Goal: Information Seeking & Learning: Learn about a topic

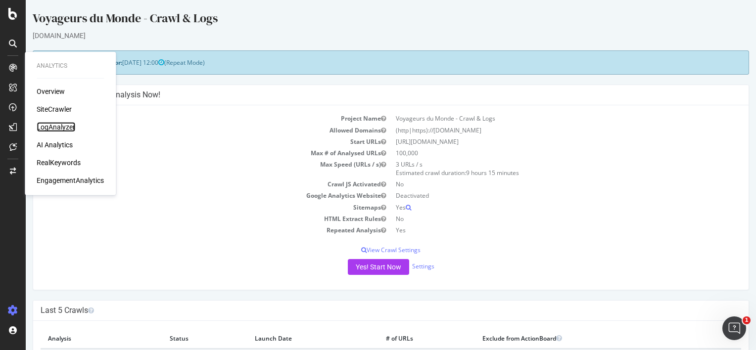
click at [55, 127] on div "LogAnalyzer" at bounding box center [56, 127] width 39 height 10
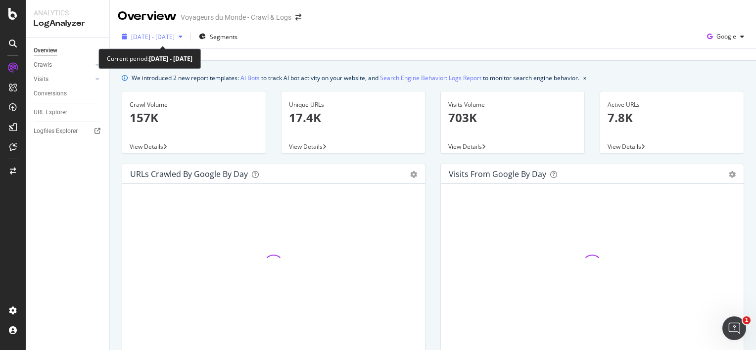
click at [175, 35] on span "[DATE] - [DATE]" at bounding box center [153, 37] width 44 height 8
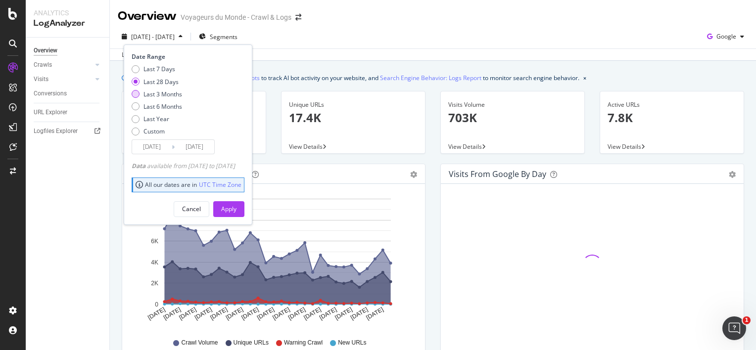
click at [168, 91] on div "Last 3 Months" at bounding box center [163, 94] width 39 height 8
type input "[DATE]"
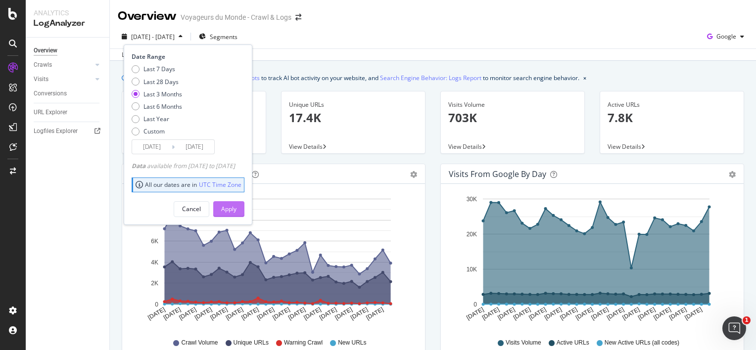
click at [237, 208] on div "Apply" at bounding box center [228, 209] width 15 height 8
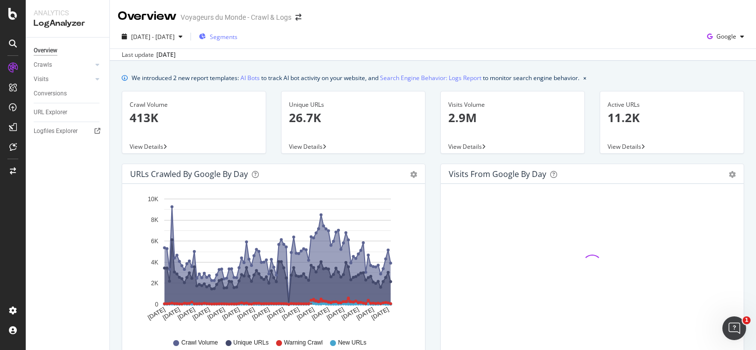
click at [238, 38] on span "Segments" at bounding box center [224, 37] width 28 height 8
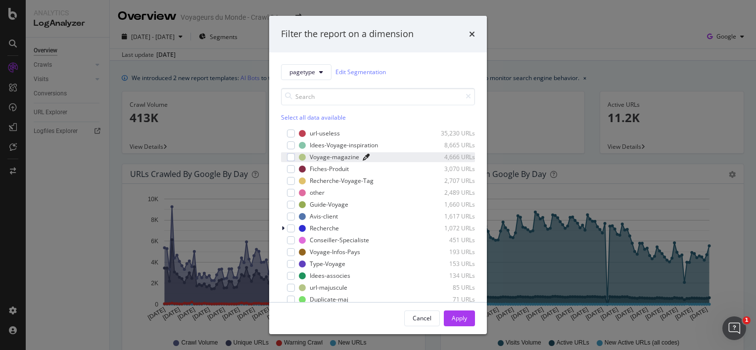
click at [365, 156] on icon "modal" at bounding box center [366, 157] width 7 height 7
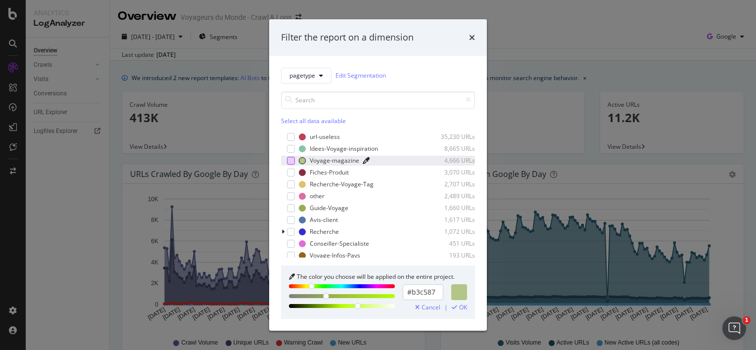
click at [290, 163] on div "modal" at bounding box center [291, 161] width 8 height 8
click at [456, 311] on div "modal" at bounding box center [454, 307] width 5 height 7
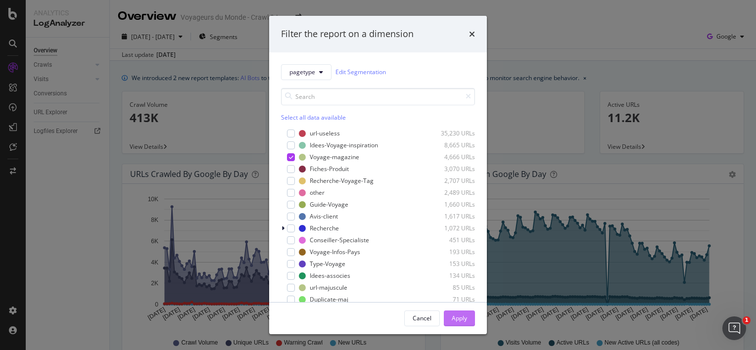
click at [458, 316] on div "Apply" at bounding box center [459, 318] width 15 height 8
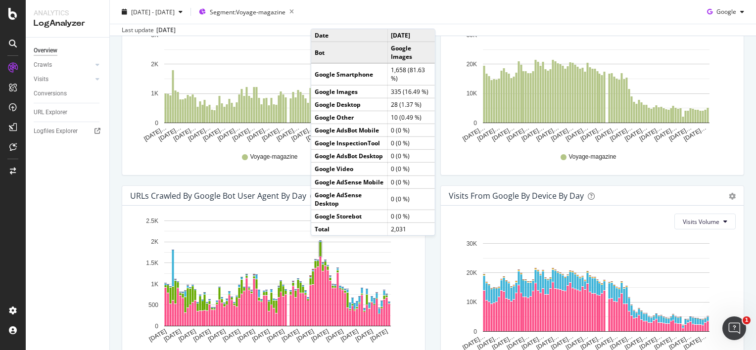
scroll to position [297, 0]
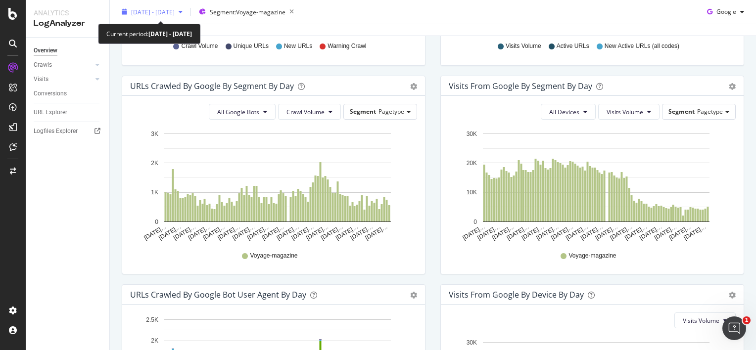
click at [152, 12] on span "[DATE] - [DATE]" at bounding box center [153, 11] width 44 height 8
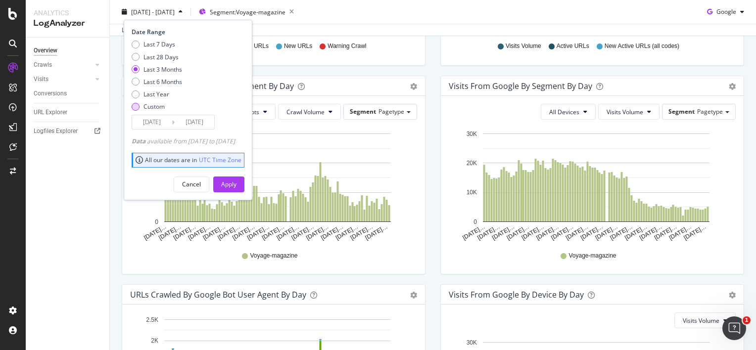
click at [152, 105] on div "Custom" at bounding box center [154, 106] width 21 height 8
type input "[DATE]"
click at [152, 105] on div "Custom" at bounding box center [154, 106] width 21 height 8
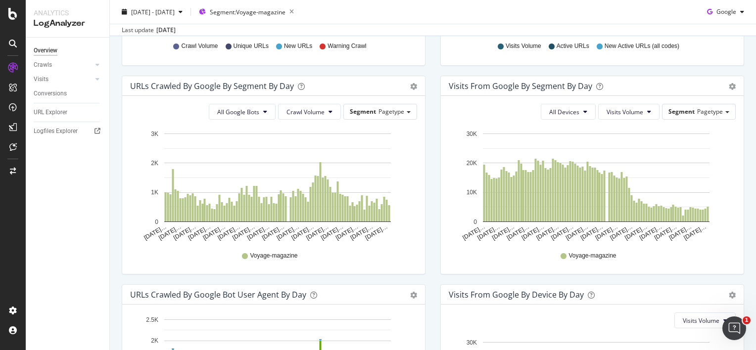
click at [117, 89] on div "URLs Crawled by Google By Segment By Day Timeline (by Value) Table All Google B…" at bounding box center [273, 180] width 319 height 209
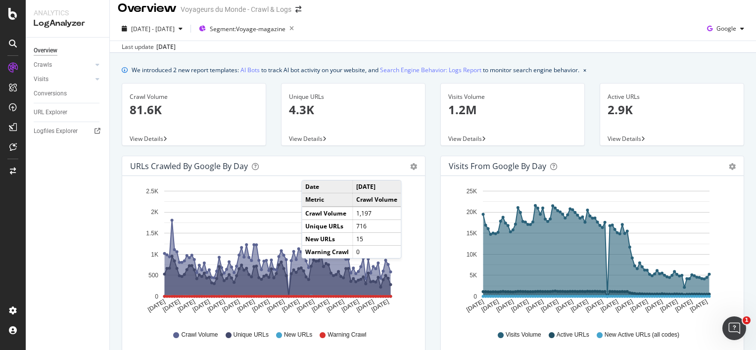
scroll to position [0, 0]
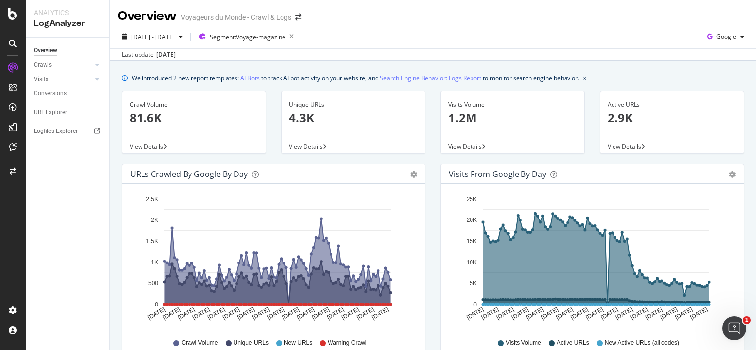
click at [255, 78] on link "AI Bots" at bounding box center [250, 78] width 19 height 10
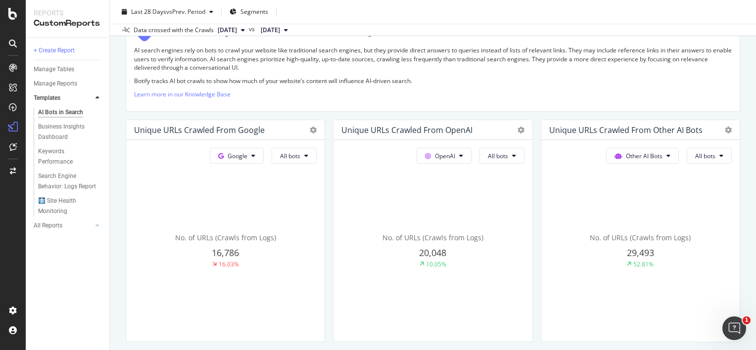
scroll to position [198, 0]
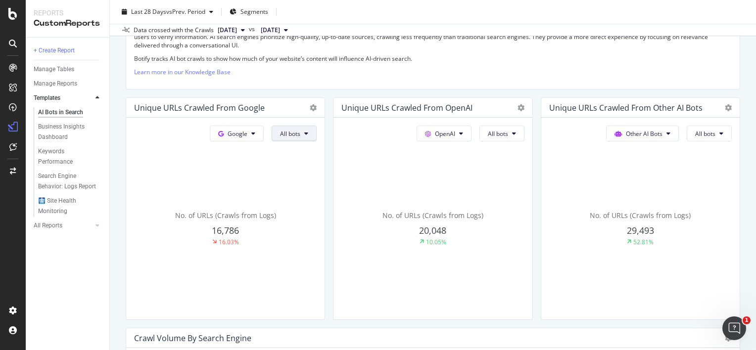
click at [286, 132] on span "All bots" at bounding box center [290, 134] width 20 height 8
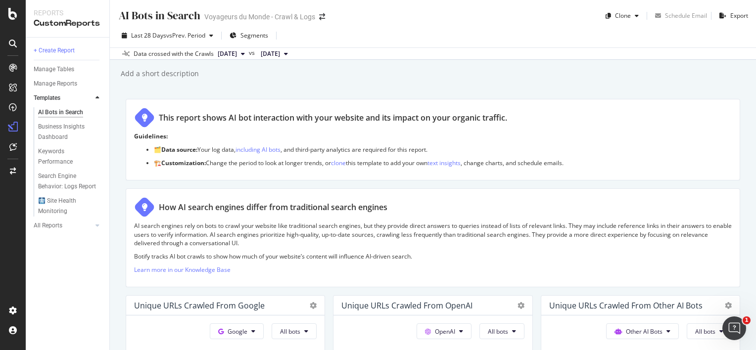
click at [249, 55] on button "[DATE]" at bounding box center [231, 54] width 35 height 12
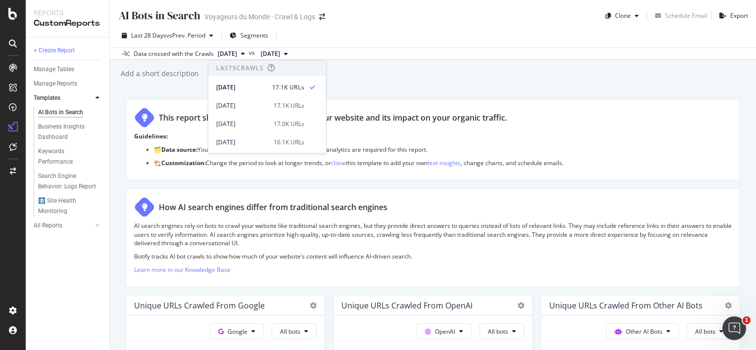
click at [184, 94] on div "AI Bots in Search AI Bots in Search Voyageurs du Monde - Crawl & Logs Clone Sch…" at bounding box center [433, 175] width 646 height 350
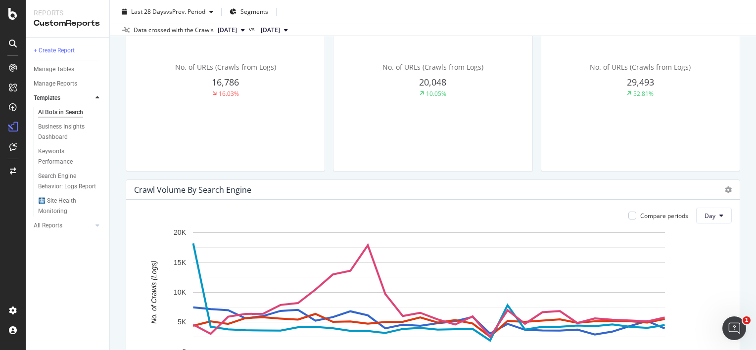
scroll to position [495, 0]
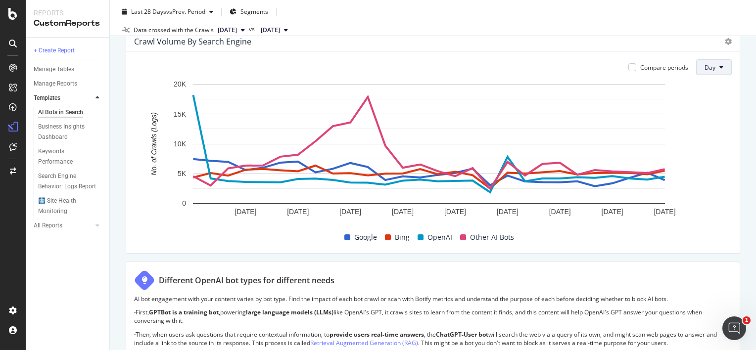
click at [705, 68] on span "Day" at bounding box center [710, 67] width 11 height 8
click at [705, 105] on span "Week" at bounding box center [707, 104] width 18 height 9
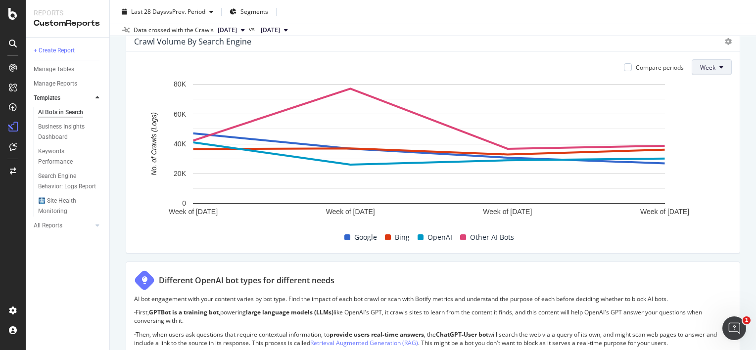
click at [707, 67] on span "Week" at bounding box center [707, 67] width 15 height 8
click at [705, 89] on span "Day" at bounding box center [702, 86] width 18 height 9
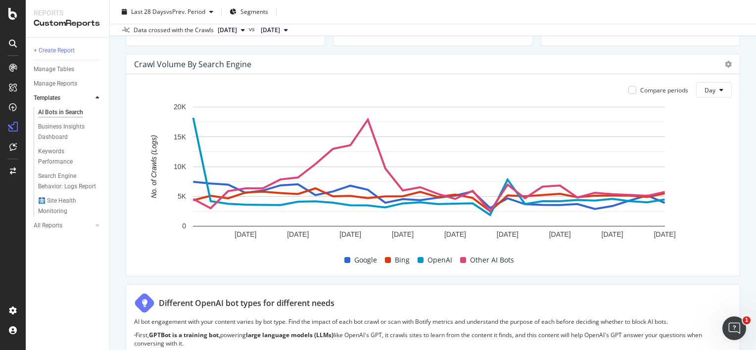
scroll to position [404, 0]
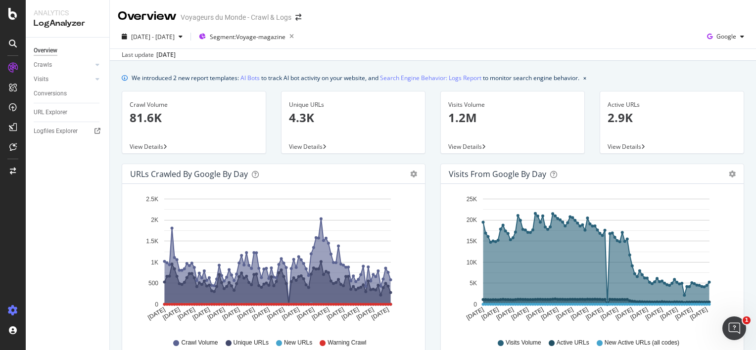
click at [16, 308] on icon at bounding box center [13, 311] width 10 height 10
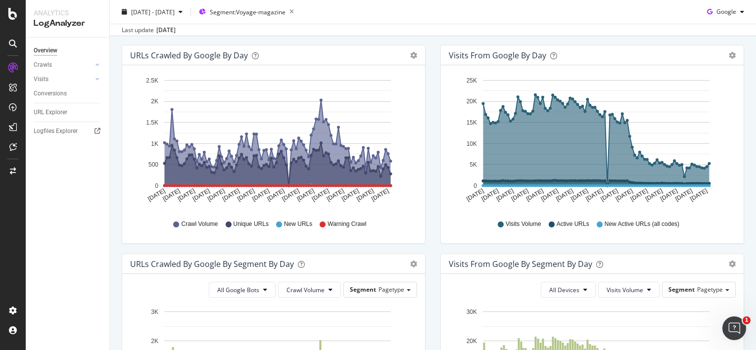
scroll to position [148, 0]
